Goal: Contribute content: Contribute content

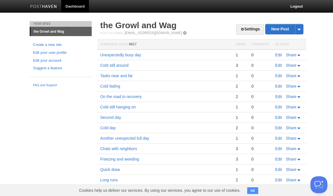
scroll to position [0, 0]
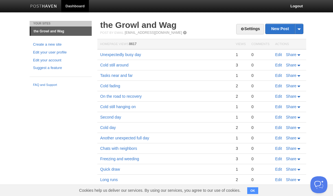
click at [280, 57] on link "Edit" at bounding box center [278, 54] width 7 height 5
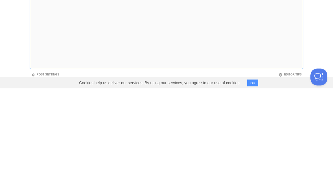
scroll to position [42, 0]
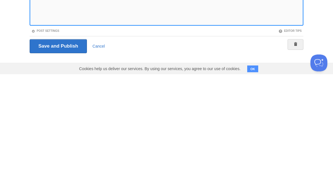
click at [280, 25] on iframe at bounding box center [167, 79] width 274 height 135
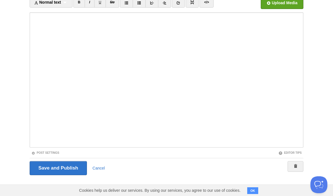
click at [267, 147] on iframe at bounding box center [167, 79] width 274 height 135
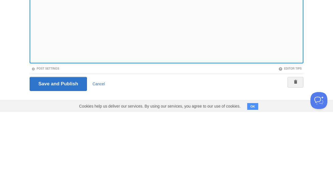
click at [191, 62] on iframe at bounding box center [167, 79] width 274 height 135
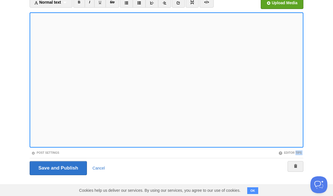
click at [118, 151] on div "Post Settings" at bounding box center [98, 153] width 137 height 5
click at [76, 159] on div "Save and Publish Cancel" at bounding box center [167, 168] width 274 height 20
click at [80, 159] on div "Save and Publish Cancel" at bounding box center [167, 168] width 274 height 20
click at [83, 161] on input "Save and Publish" at bounding box center [58, 168] width 57 height 14
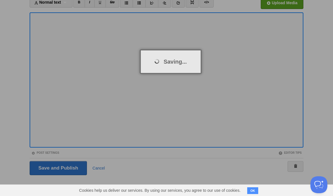
click at [83, 161] on div at bounding box center [166, 98] width 333 height 196
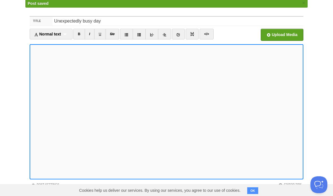
scroll to position [21, 0]
